Goal: Information Seeking & Learning: Learn about a topic

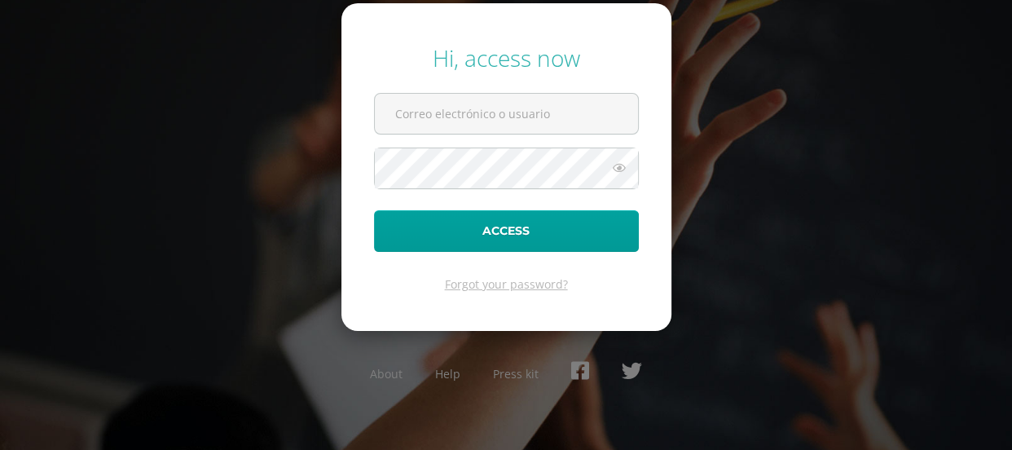
type input "[EMAIL_ADDRESS][DOMAIN_NAME]"
click at [617, 162] on icon at bounding box center [619, 168] width 21 height 20
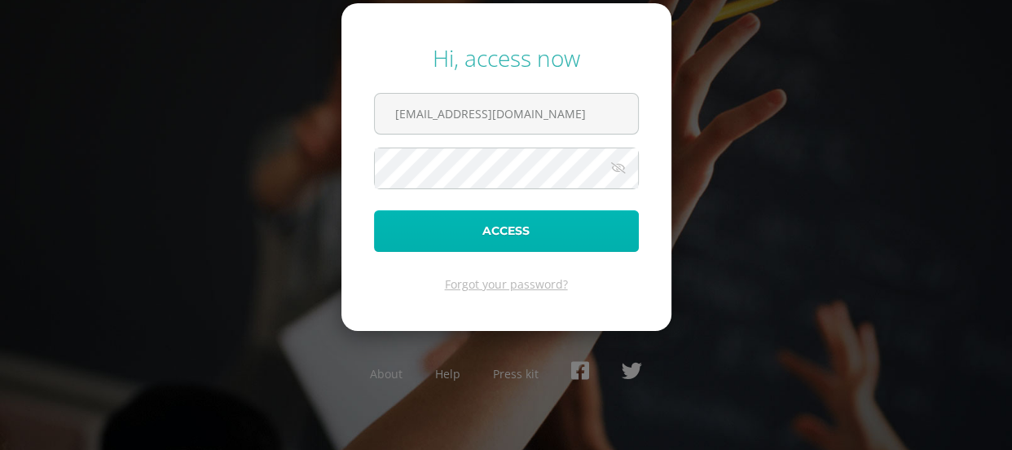
click at [567, 242] on button "Access" at bounding box center [506, 231] width 265 height 42
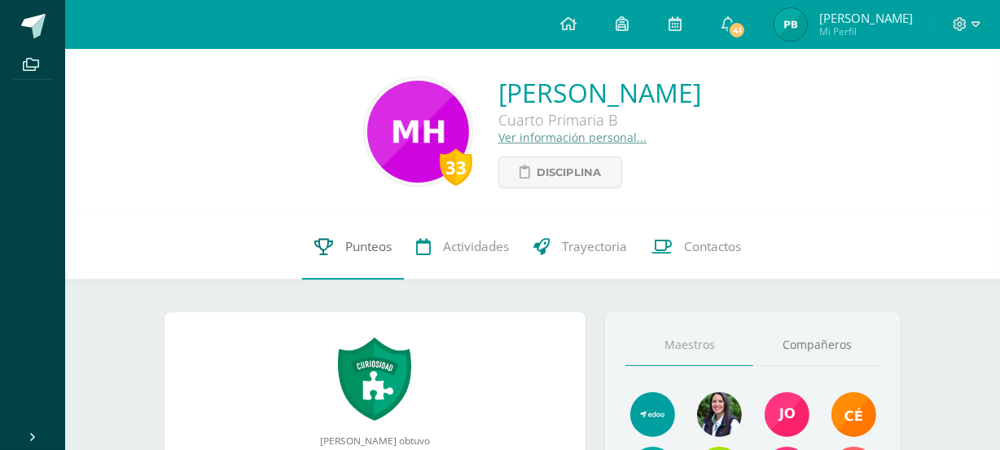
click at [385, 240] on span "Punteos" at bounding box center [368, 246] width 46 height 17
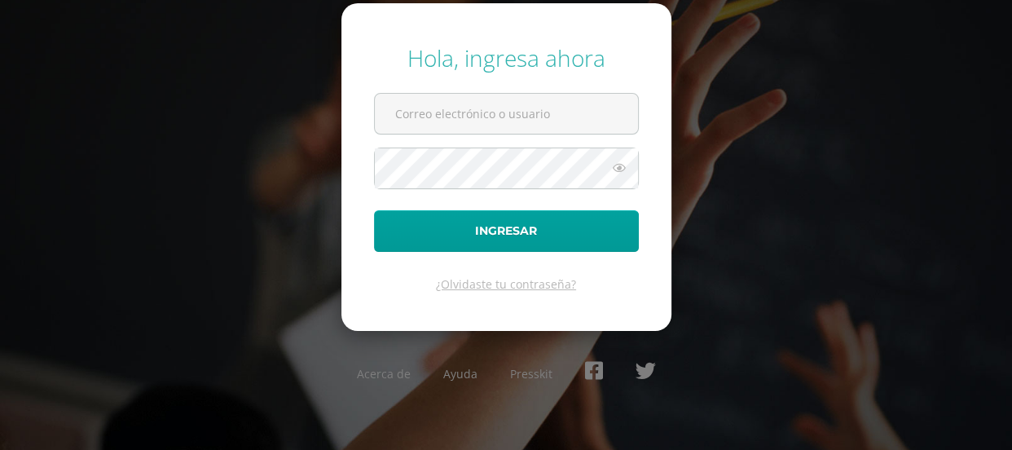
type input "pbritofigueroa@gmail.com"
click at [617, 165] on icon at bounding box center [619, 168] width 21 height 20
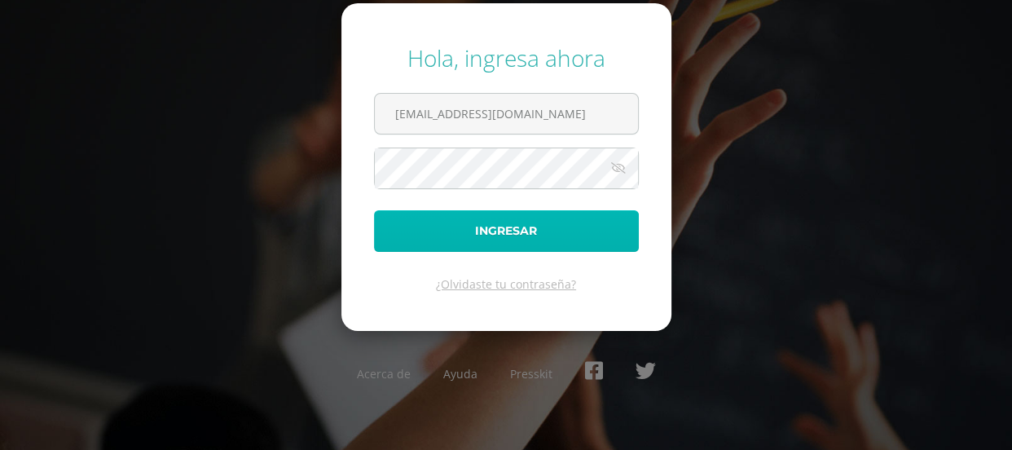
click at [500, 229] on button "Ingresar" at bounding box center [506, 231] width 265 height 42
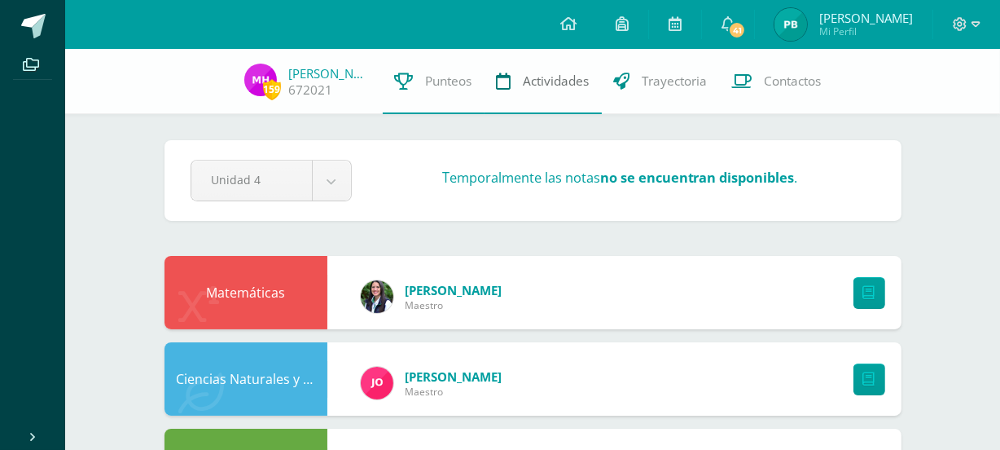
click at [559, 83] on span "Actividades" at bounding box center [557, 81] width 66 height 17
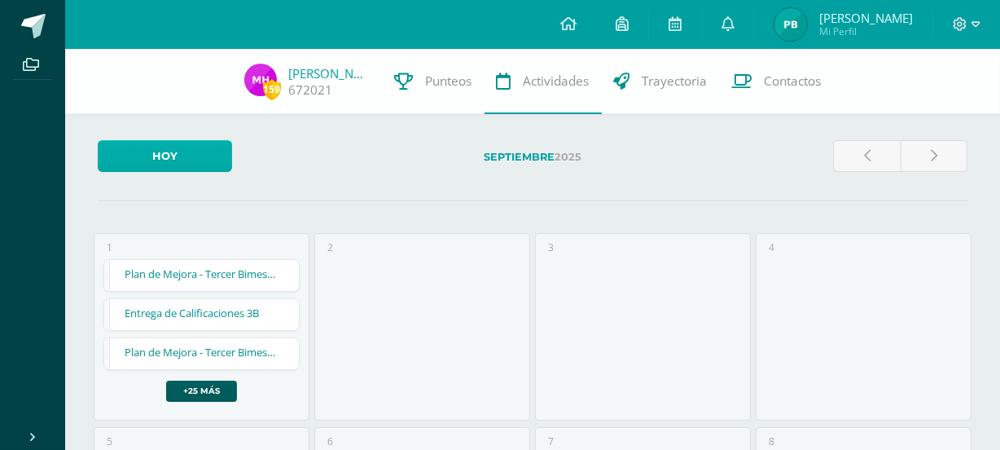
click at [193, 143] on link "Hoy" at bounding box center [165, 156] width 134 height 32
click at [203, 390] on link "+25 más" at bounding box center [201, 390] width 71 height 21
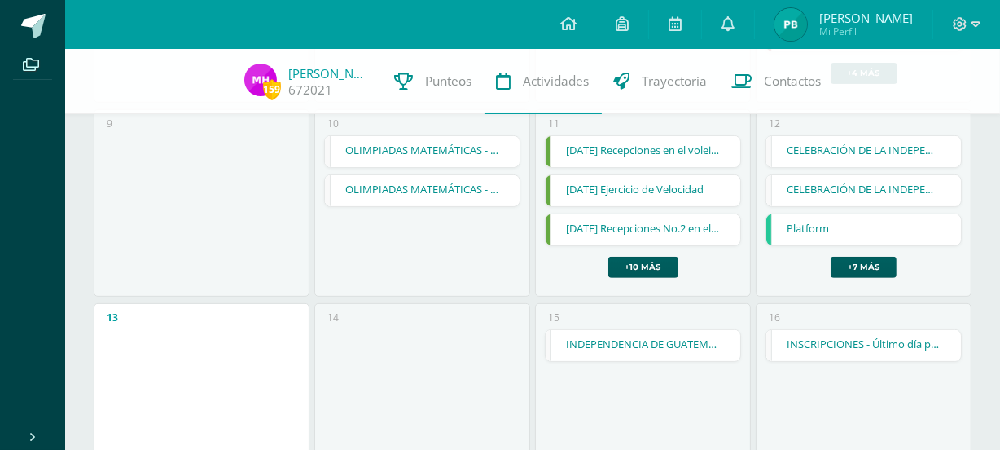
scroll to position [514, 0]
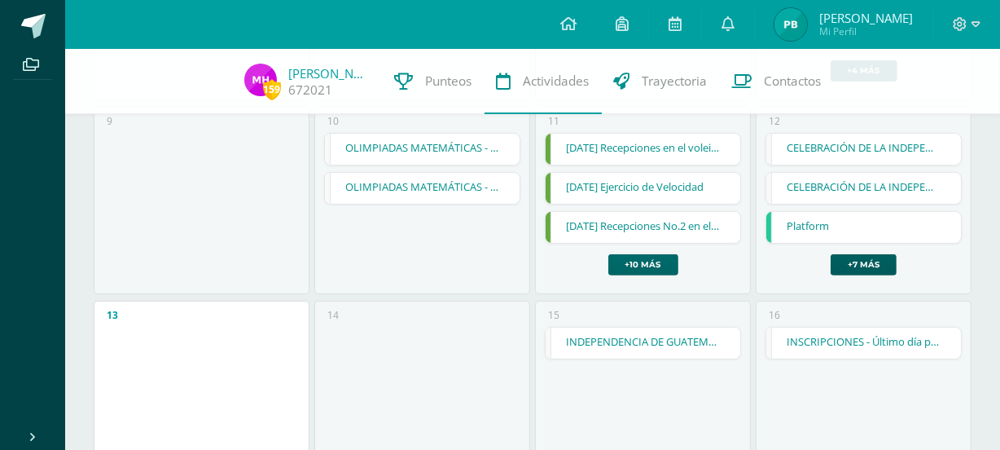
click at [644, 269] on link "+10 más" at bounding box center [644, 264] width 70 height 21
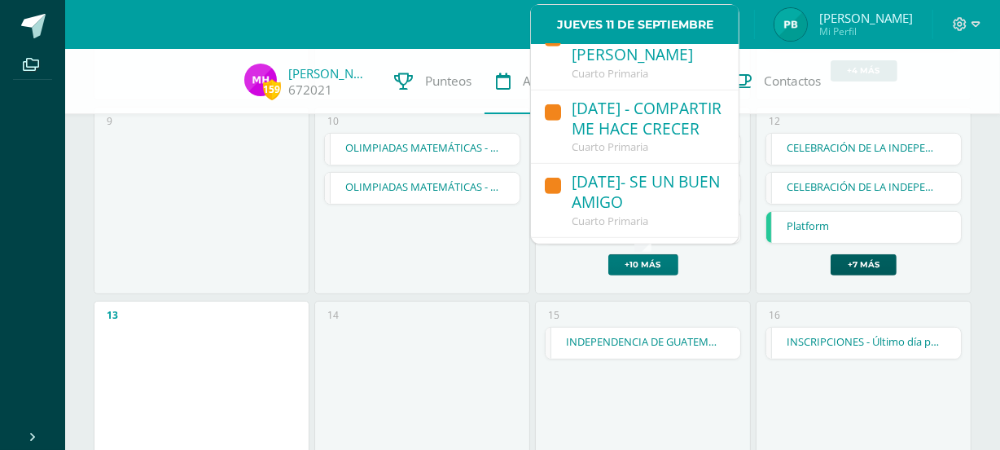
scroll to position [941, 0]
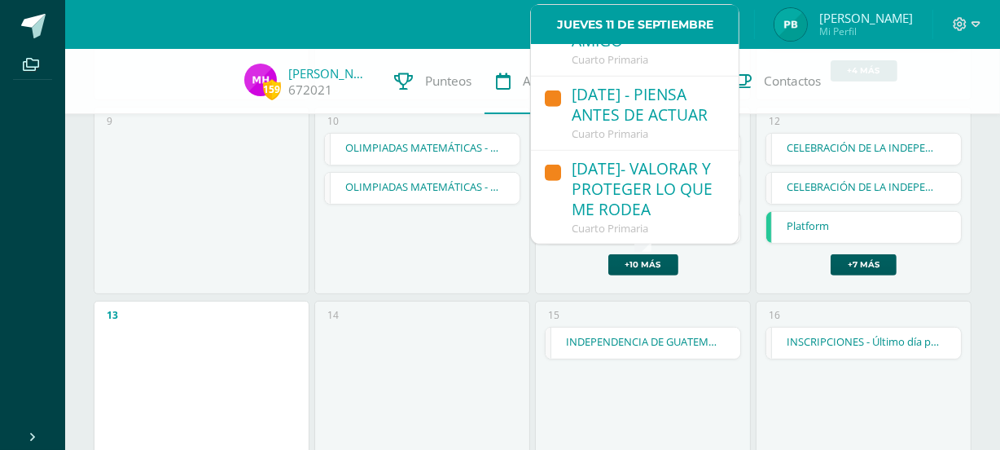
click at [812, 269] on div "CELEBRACIÓN DE LA INDEPENDENCIA - Asiste todo el colegio CELEBRACIÓN DE LA INDE…" at bounding box center [864, 204] width 196 height 143
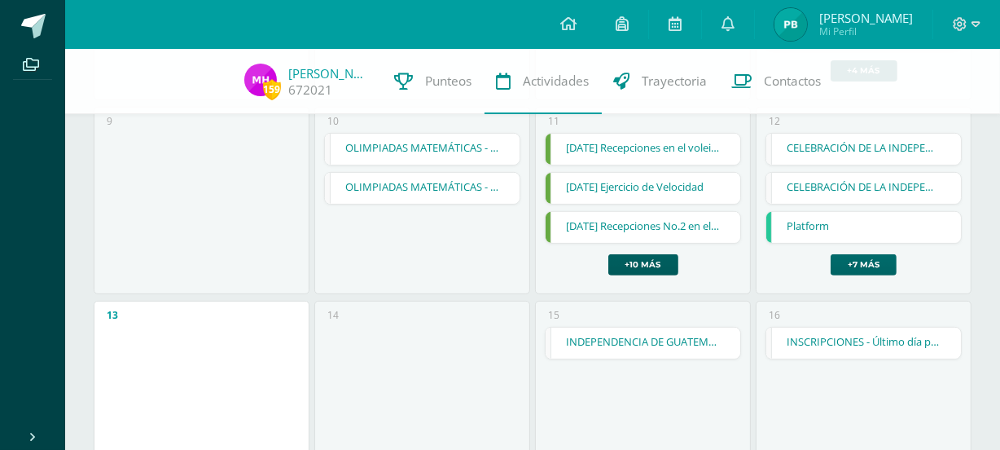
click at [855, 269] on link "+7 más" at bounding box center [864, 264] width 66 height 21
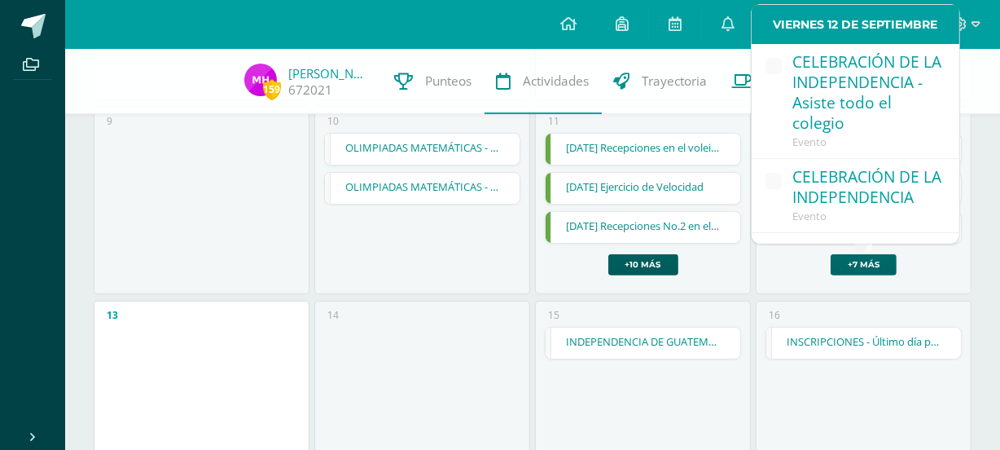
click at [857, 268] on link "+7 más" at bounding box center [864, 264] width 66 height 21
click at [801, 270] on div "CELEBRACIÓN DE LA INDEPENDENCIA - Asiste todo el colegio CELEBRACIÓN DE LA INDE…" at bounding box center [864, 204] width 196 height 143
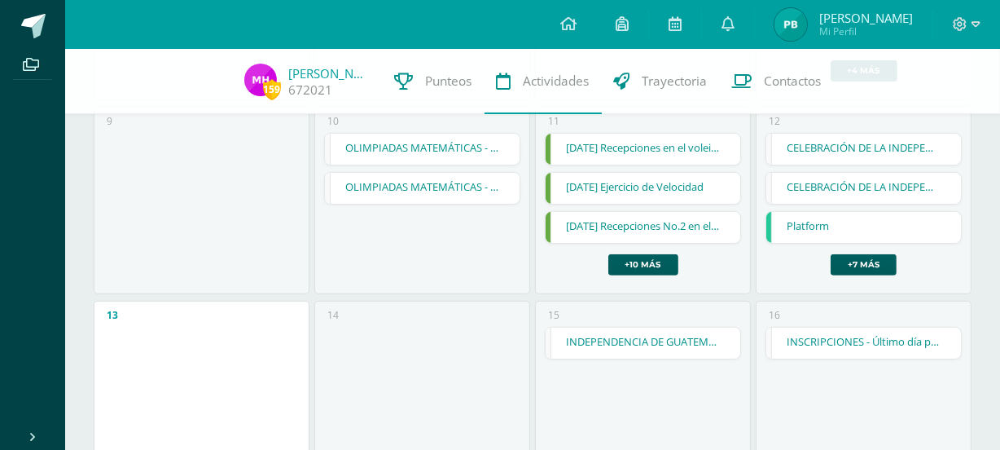
click at [885, 127] on div "12 CELEBRACIÓN DE LA INDEPENDENCIA - Asiste todo el colegio CELEBRACIÓN DE LA I…" at bounding box center [864, 200] width 216 height 187
click at [878, 143] on link "CELEBRACIÓN DE LA INDEPENDENCIA - Asiste todo el colegio" at bounding box center [864, 149] width 194 height 31
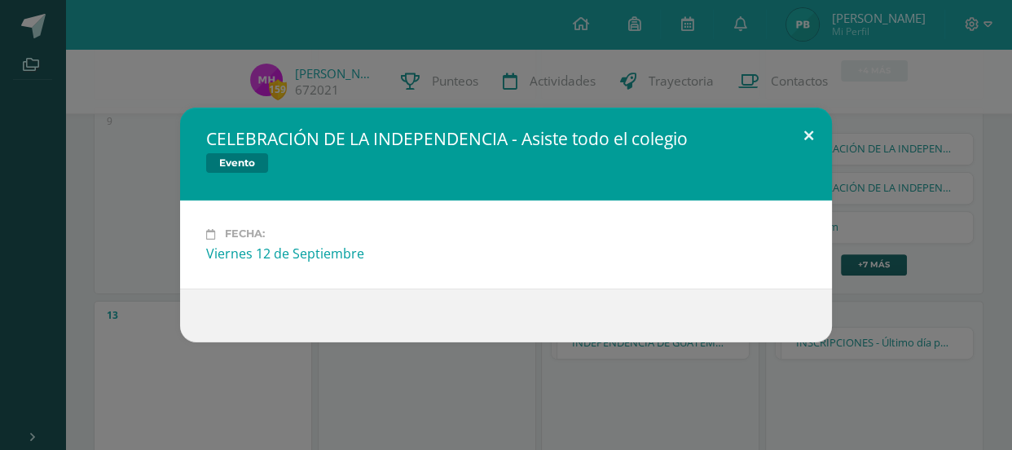
click at [809, 137] on button at bounding box center [808, 135] width 46 height 55
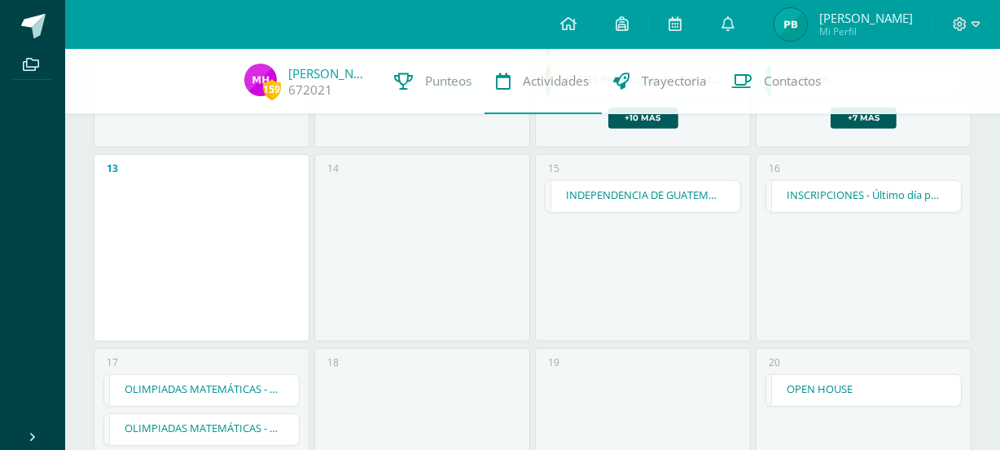
scroll to position [664, 0]
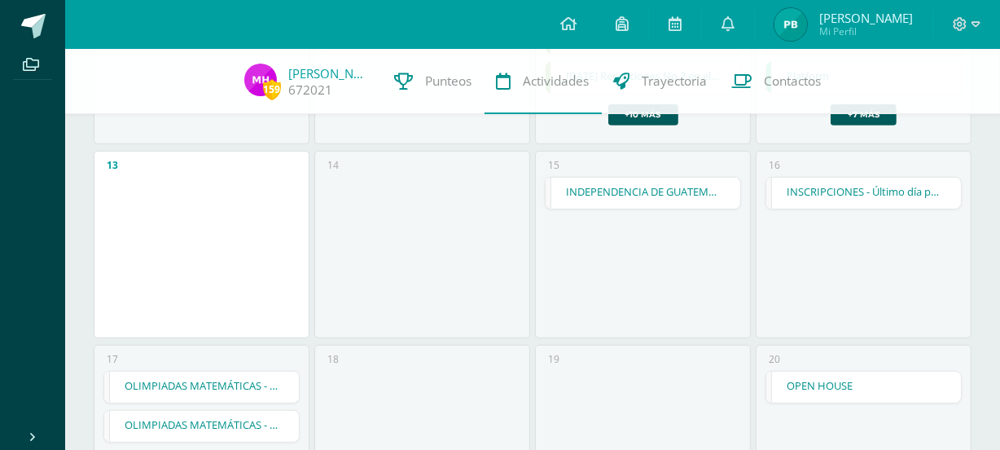
click at [907, 195] on link "INSCRIPCIONES - Último día para realizar el proceso de Reinscripción ORDINARIA" at bounding box center [864, 193] width 194 height 31
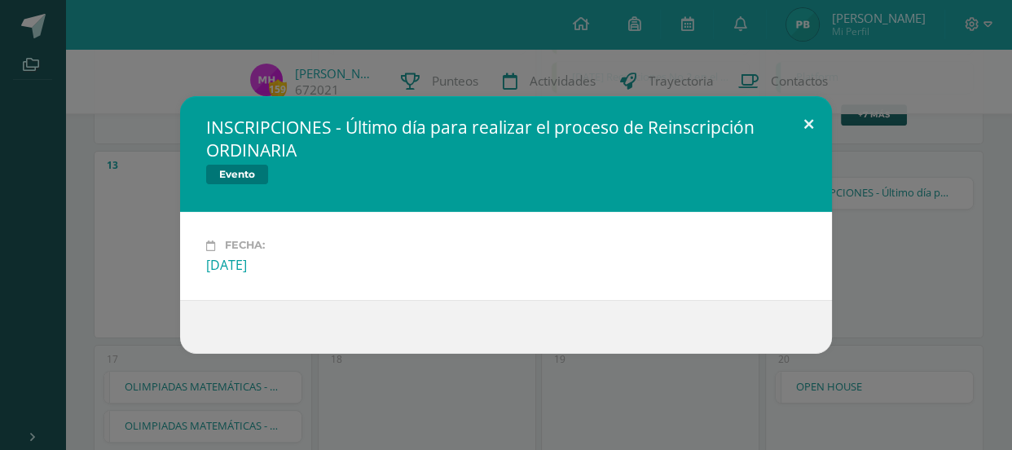
click at [800, 112] on button at bounding box center [808, 123] width 46 height 55
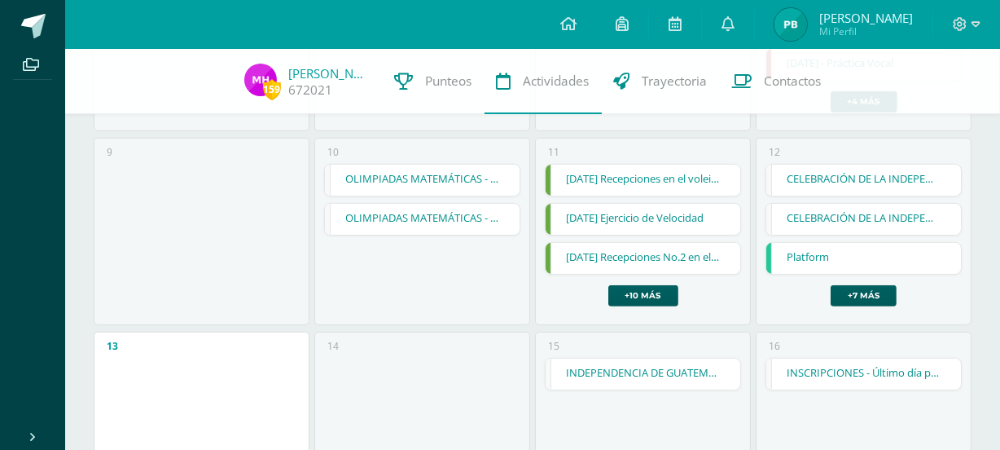
scroll to position [492, 0]
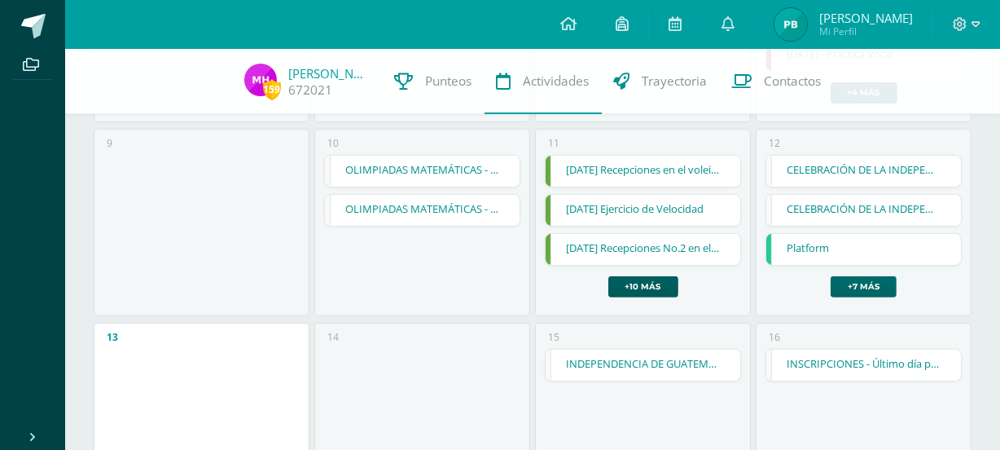
click at [857, 292] on link "+7 más" at bounding box center [864, 286] width 66 height 21
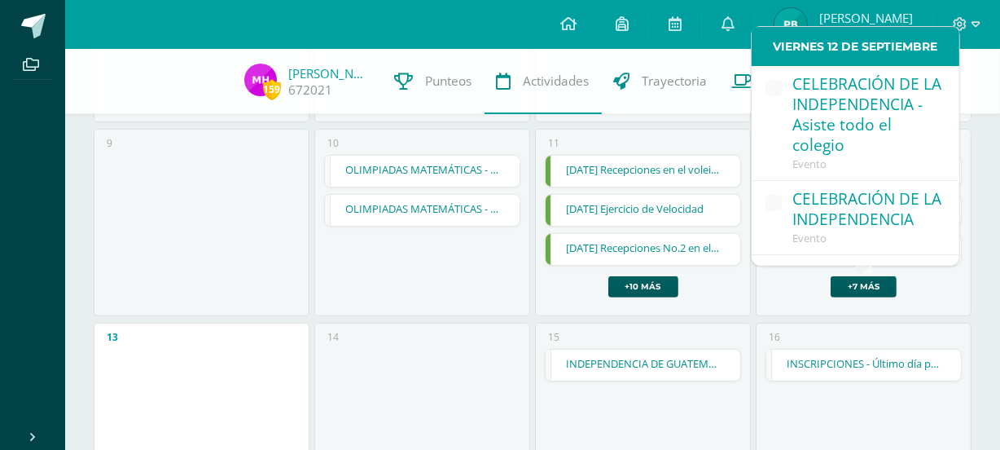
click at [940, 279] on div "CELEBRACIÓN DE LA INDEPENDENCIA - Asiste todo el colegio CELEBRACIÓN DE LA INDE…" at bounding box center [864, 226] width 196 height 143
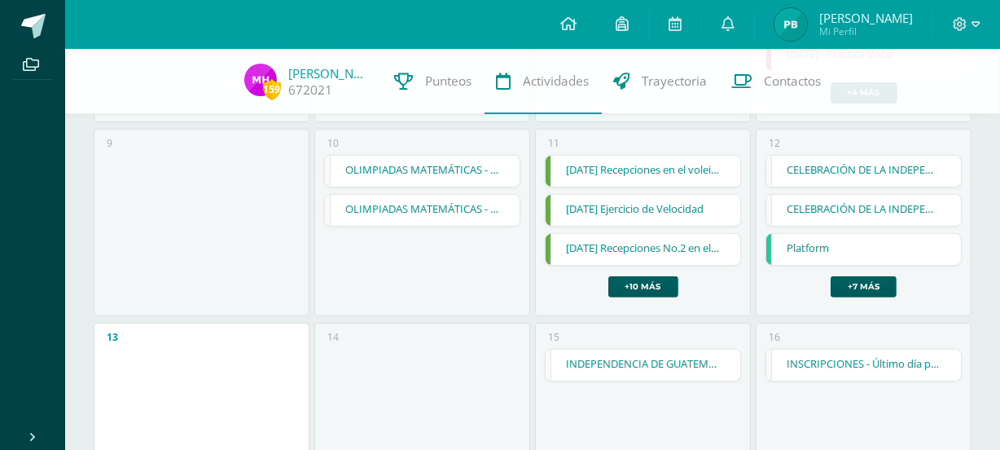
click at [940, 279] on div "CELEBRACIÓN DE LA INDEPENDENCIA - Asiste todo el colegio CELEBRACIÓN DE LA INDE…" at bounding box center [864, 226] width 196 height 143
click at [773, 143] on div "12" at bounding box center [774, 143] width 11 height 14
drag, startPoint x: 918, startPoint y: 294, endPoint x: 846, endPoint y: 292, distance: 71.7
click at [912, 293] on div "CELEBRACIÓN DE LA INDEPENDENCIA - Asiste todo el colegio CELEBRACIÓN DE LA INDE…" at bounding box center [864, 226] width 196 height 143
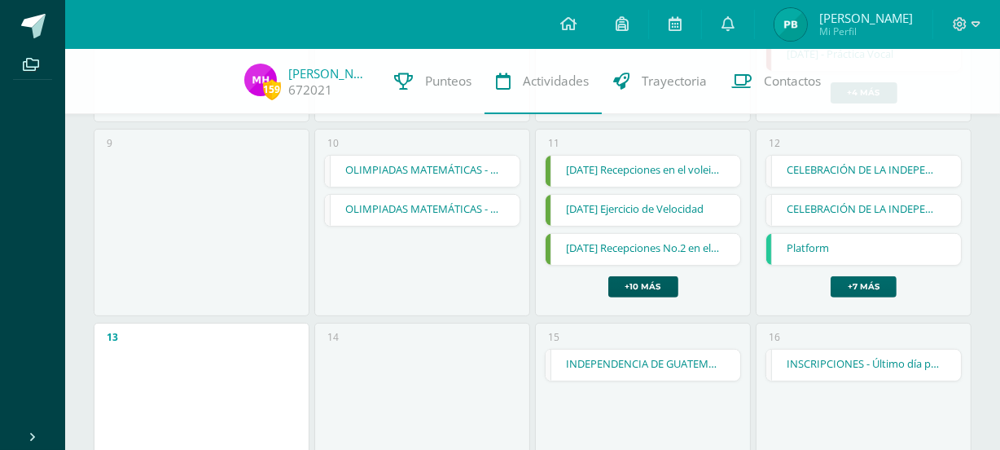
click at [861, 283] on link "+7 más" at bounding box center [864, 286] width 66 height 21
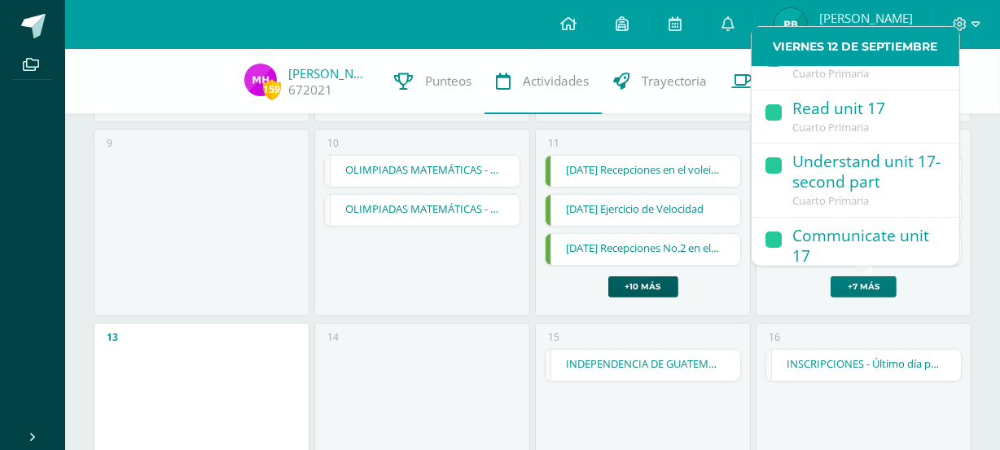
scroll to position [0, 0]
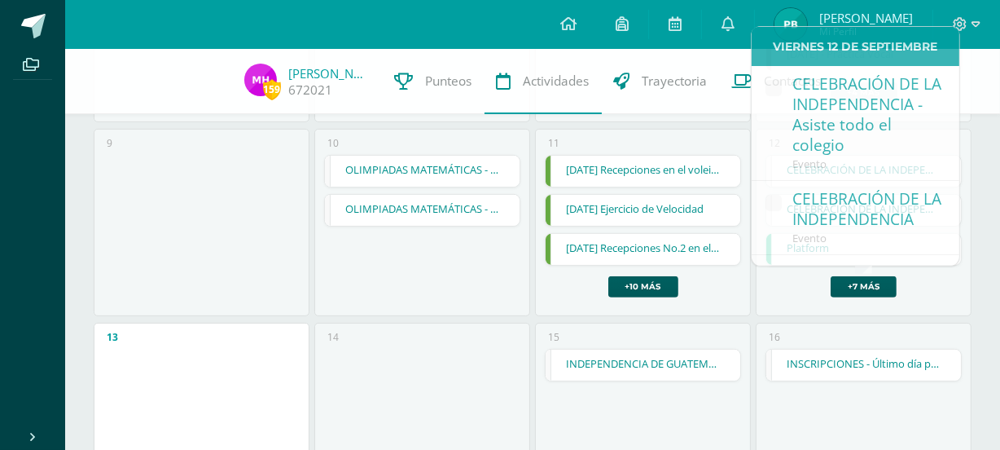
click at [982, 73] on div "159 Mateo Hernández 672021 Punteos Actividades Trayectoria Contactos" at bounding box center [500, 81] width 1000 height 65
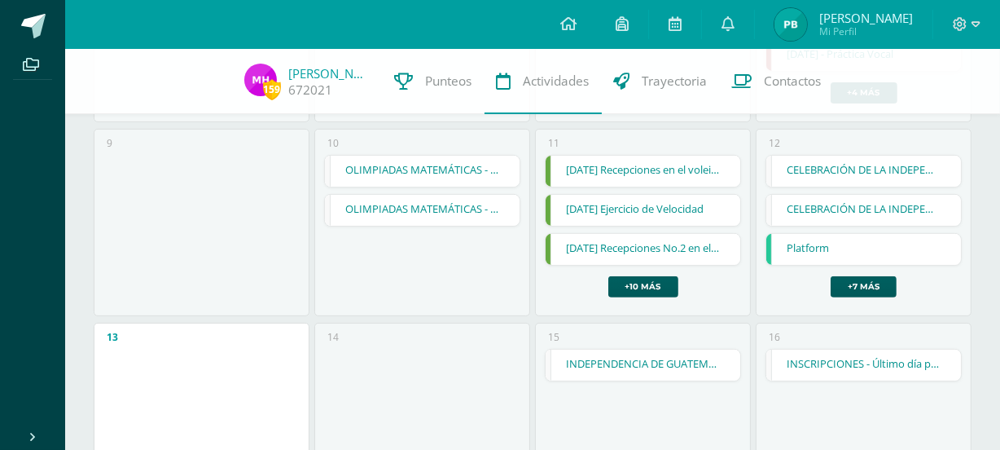
click at [442, 407] on div "14" at bounding box center [422, 416] width 216 height 187
drag, startPoint x: 460, startPoint y: 288, endPoint x: 769, endPoint y: 283, distance: 308.8
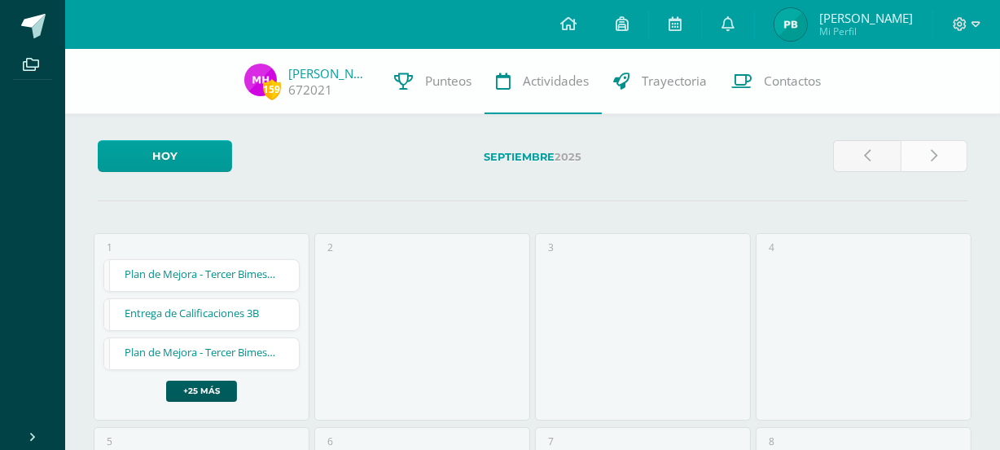
click at [944, 154] on link at bounding box center [934, 156] width 67 height 32
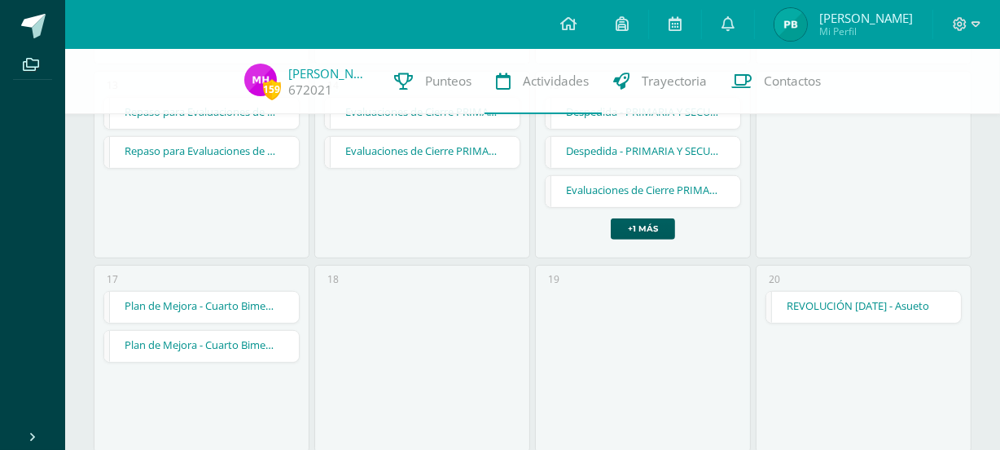
scroll to position [749, 0]
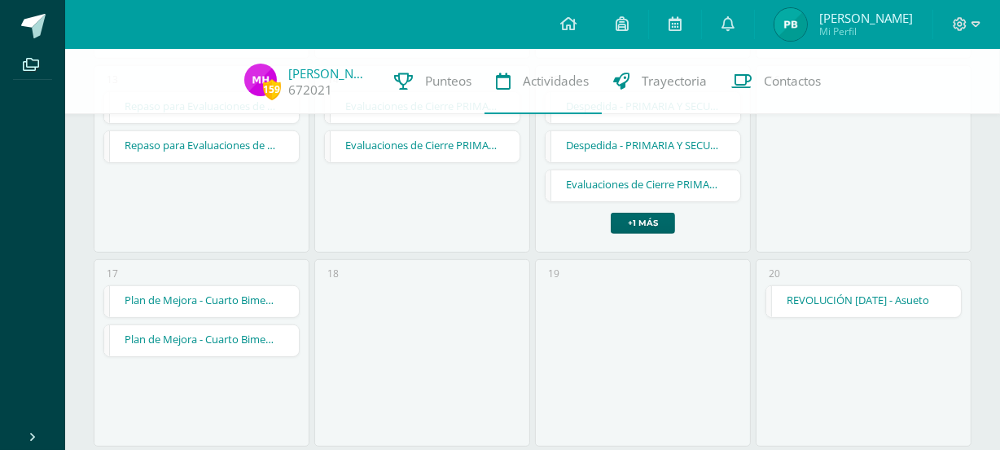
click at [639, 224] on link "+1 más" at bounding box center [643, 223] width 64 height 21
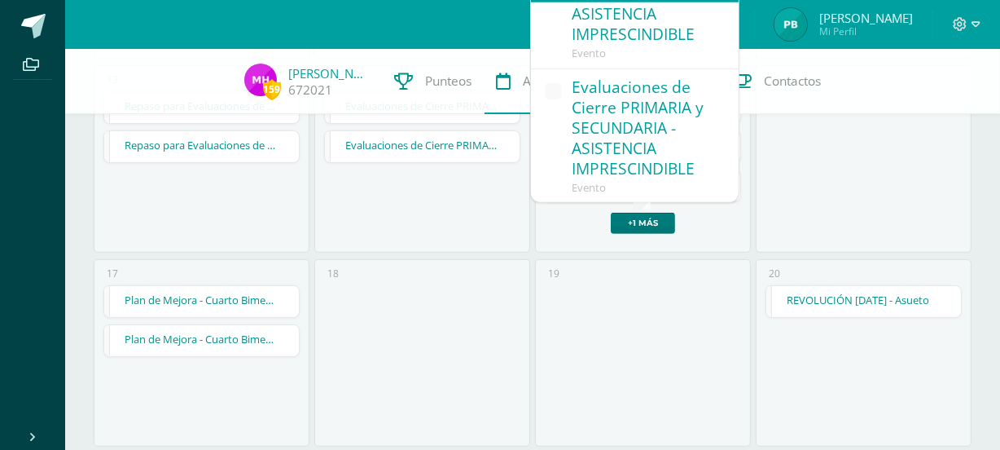
scroll to position [0, 0]
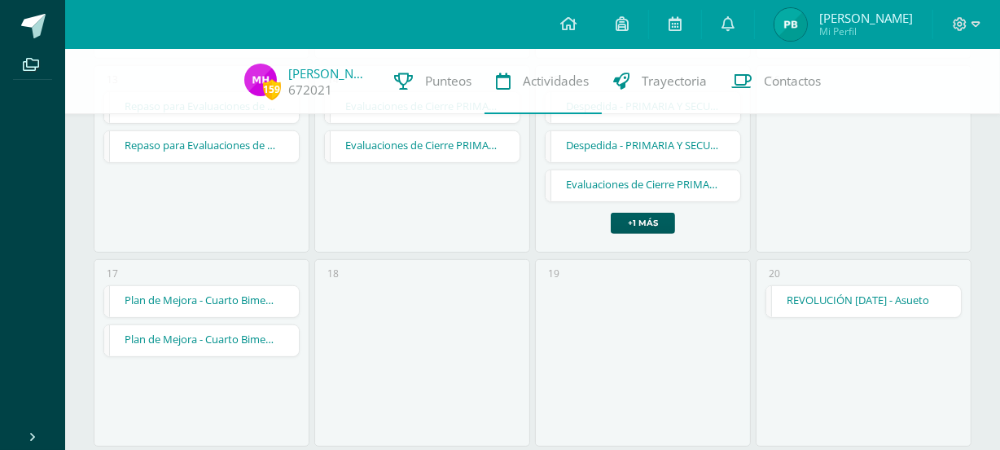
click at [921, 164] on div "16" at bounding box center [864, 158] width 216 height 187
